Goal: Task Accomplishment & Management: Manage account settings

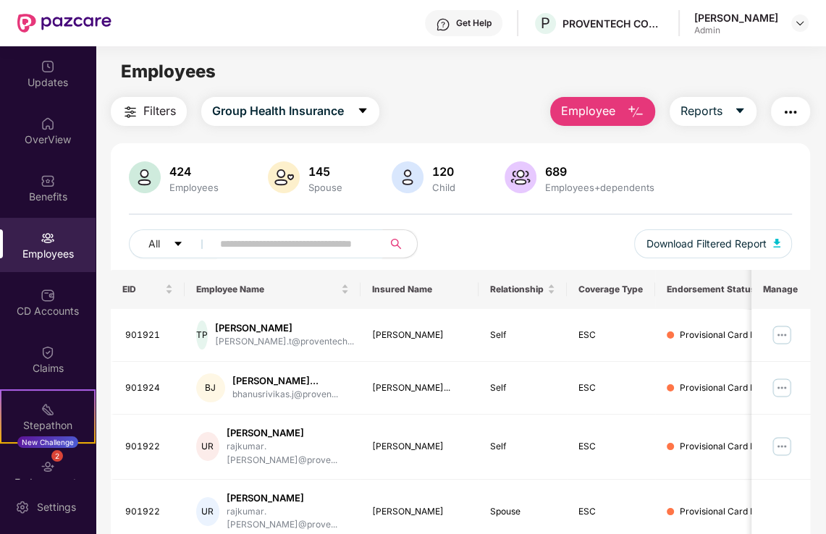
click at [327, 256] on span at bounding box center [293, 244] width 180 height 29
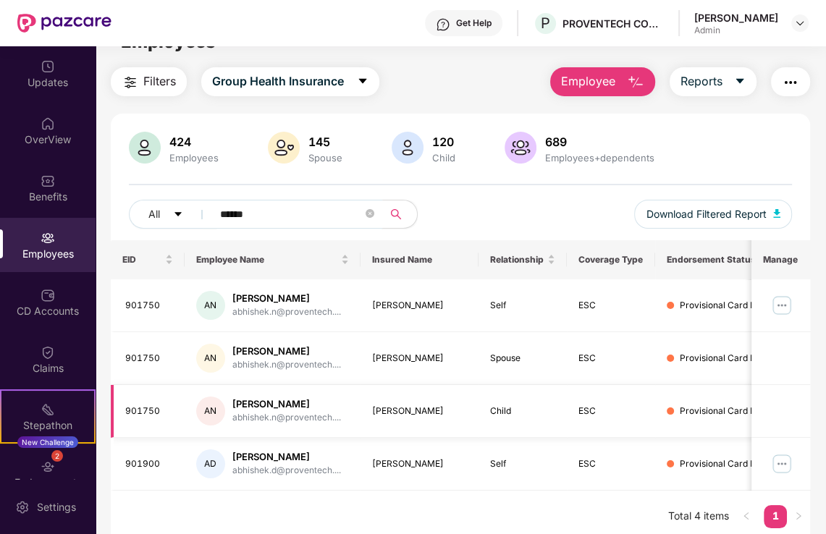
scroll to position [46, 0]
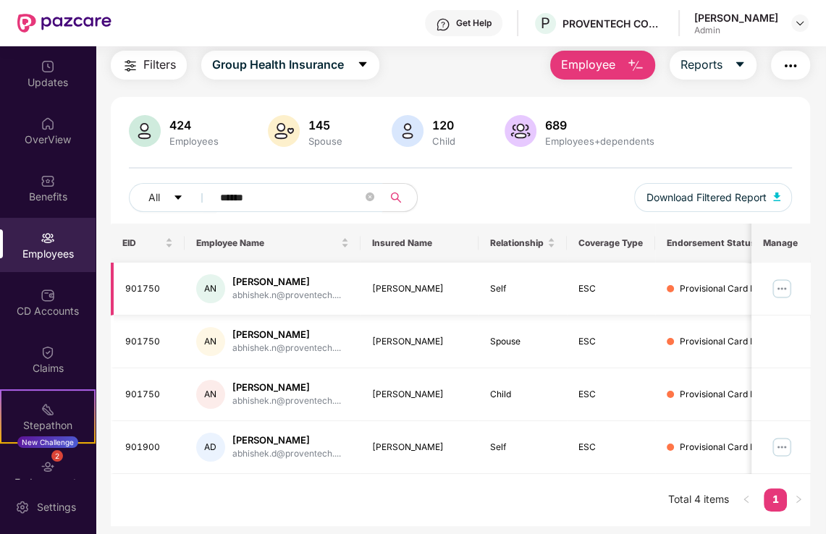
type input "******"
click at [785, 280] on img at bounding box center [782, 288] width 23 height 23
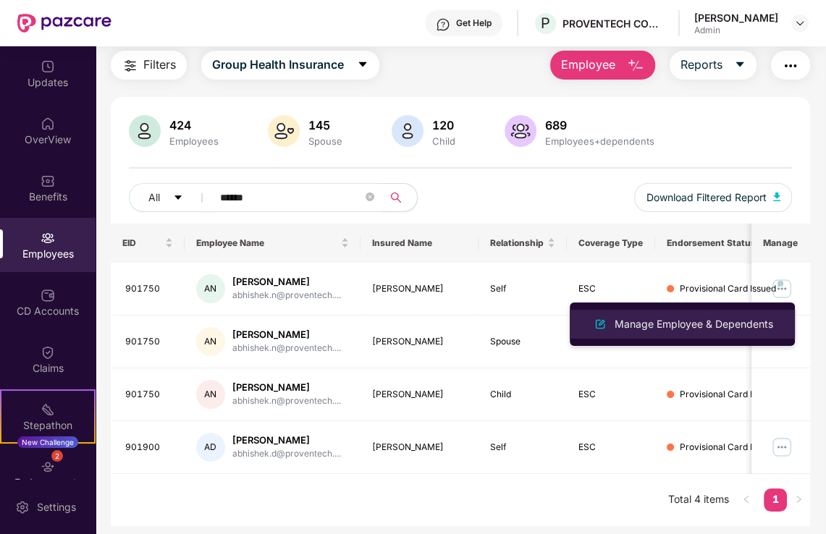
click at [705, 327] on div "Manage Employee & Dependents" at bounding box center [694, 324] width 164 height 16
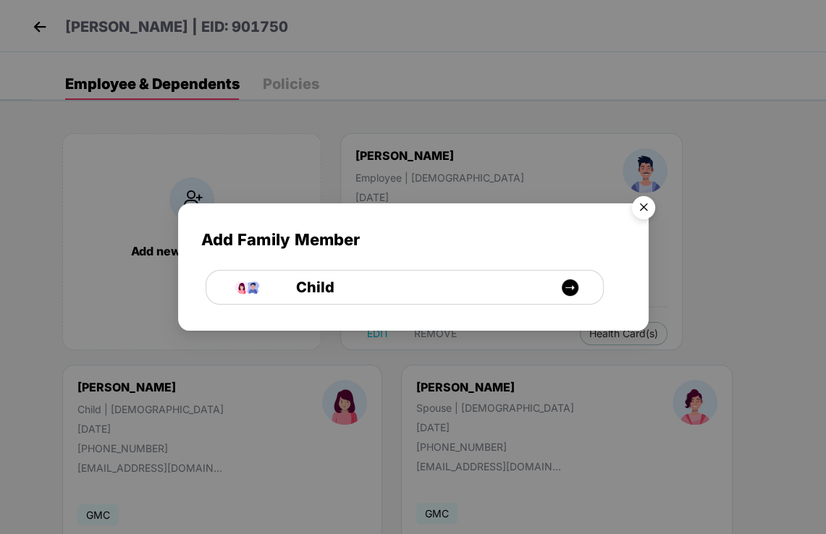
click at [638, 214] on img "Close" at bounding box center [644, 210] width 41 height 41
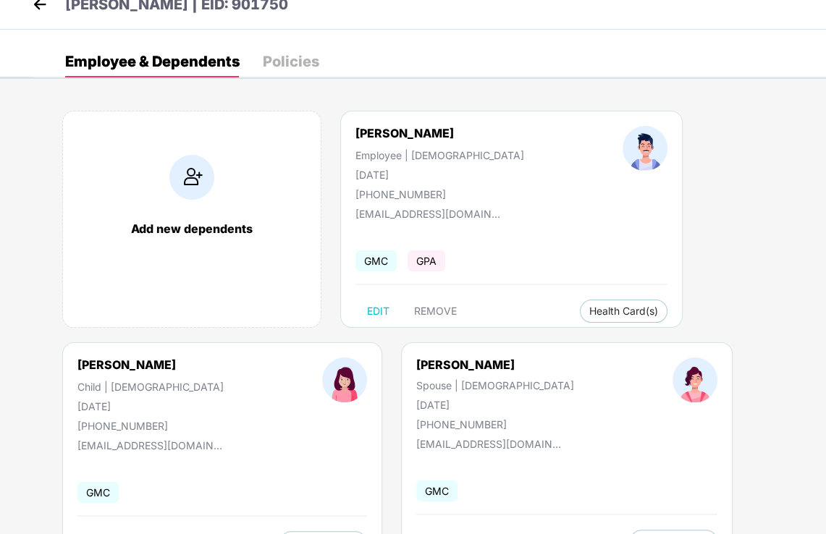
scroll to position [84, 0]
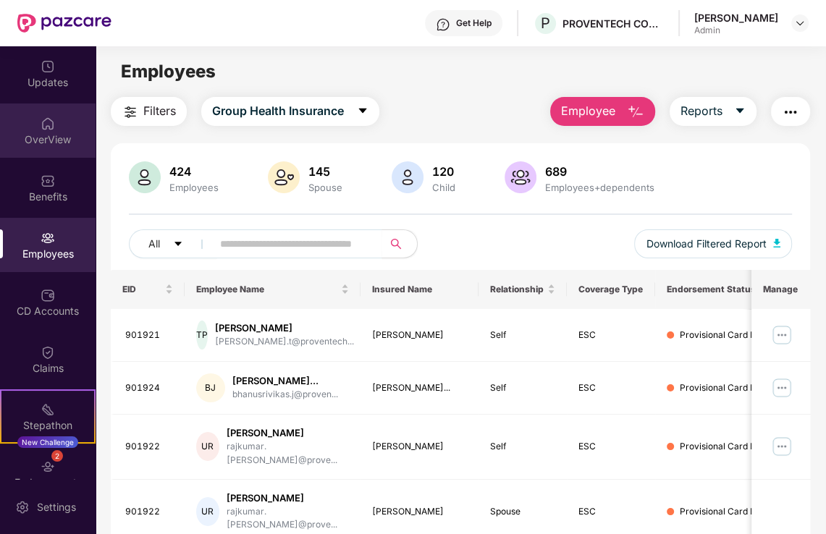
click at [41, 129] on img at bounding box center [48, 124] width 14 height 14
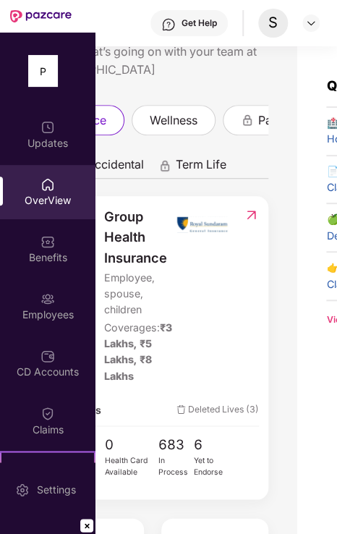
scroll to position [75, 0]
